Goal: Information Seeking & Learning: Learn about a topic

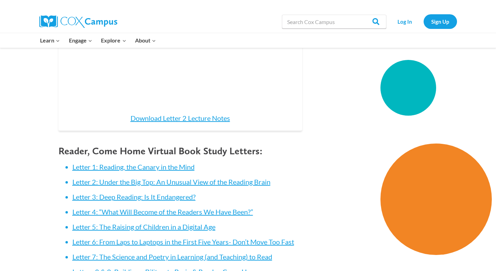
scroll to position [828, 0]
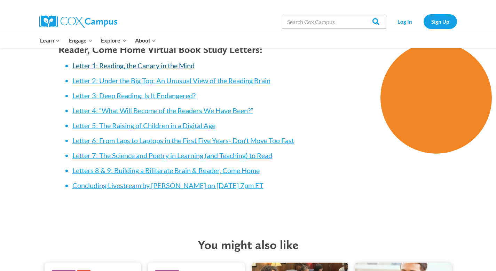
click at [121, 61] on link "Letter 1: Reading, the Canary in the Mind" at bounding box center [133, 65] width 122 height 8
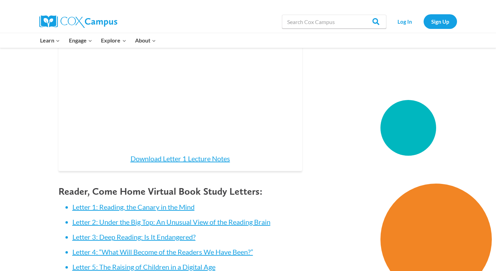
scroll to position [689, 0]
click at [214, 159] on link "Download Letter 1 Lecture Notes" at bounding box center [181, 158] width 100 height 8
